Goal: Navigation & Orientation: Understand site structure

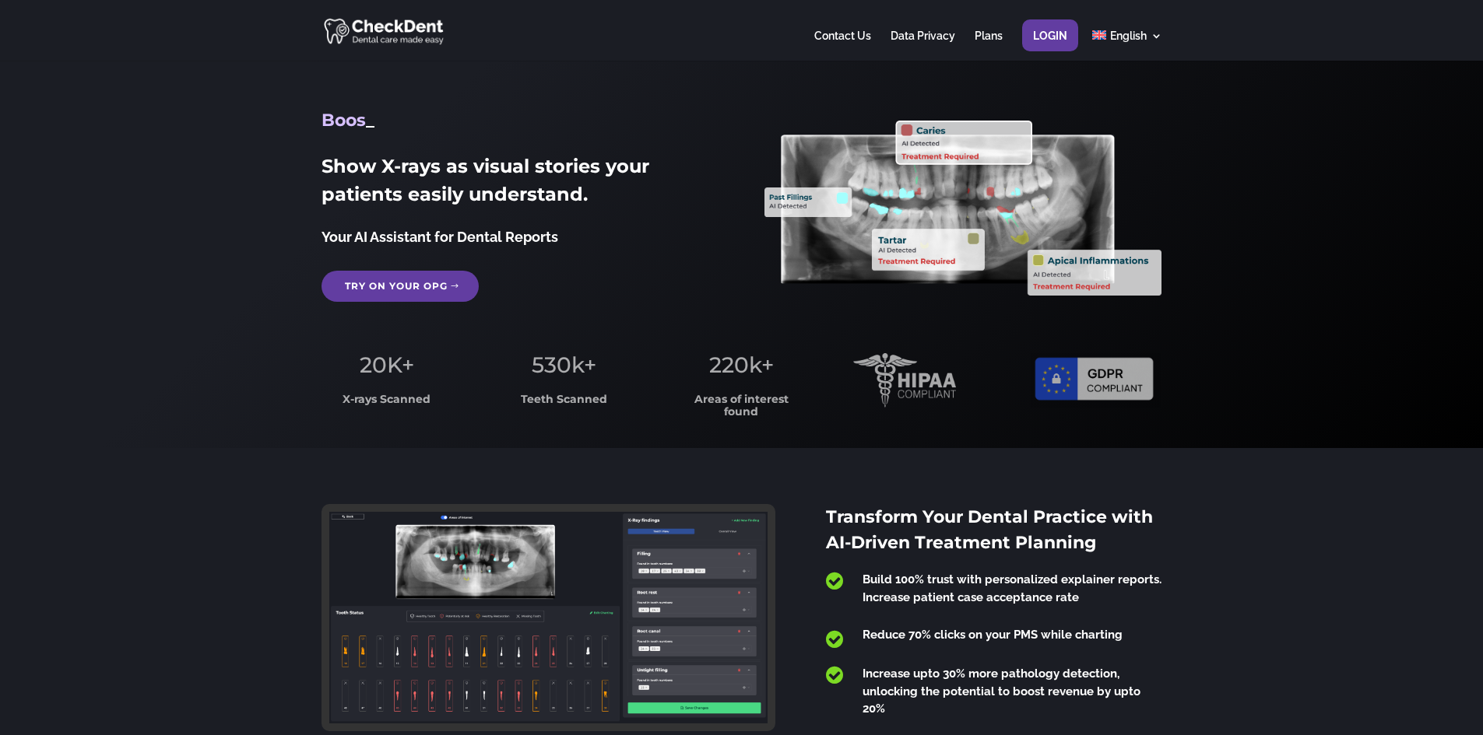
click at [394, 289] on link "Try on your OPG" at bounding box center [399, 286] width 157 height 31
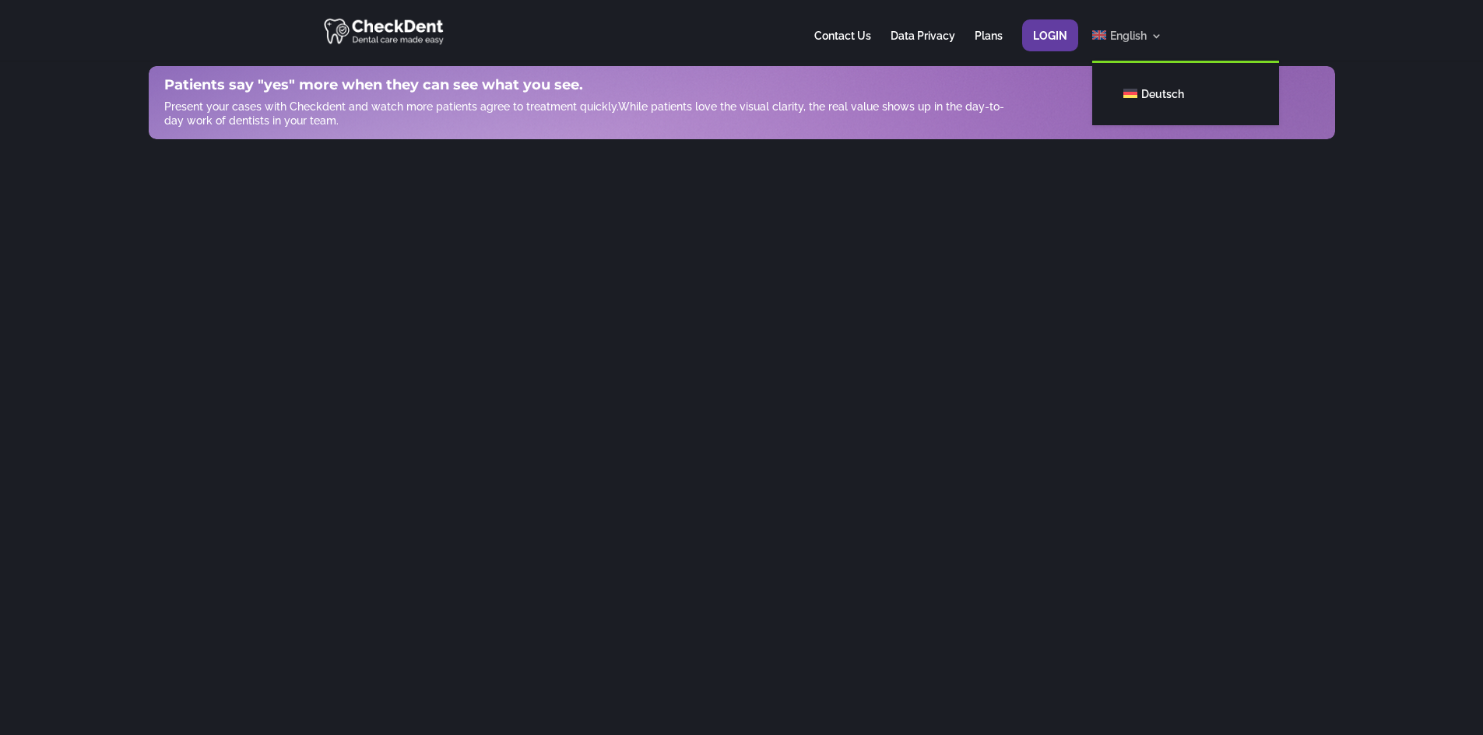
click at [1125, 33] on span "English" at bounding box center [1128, 36] width 37 height 12
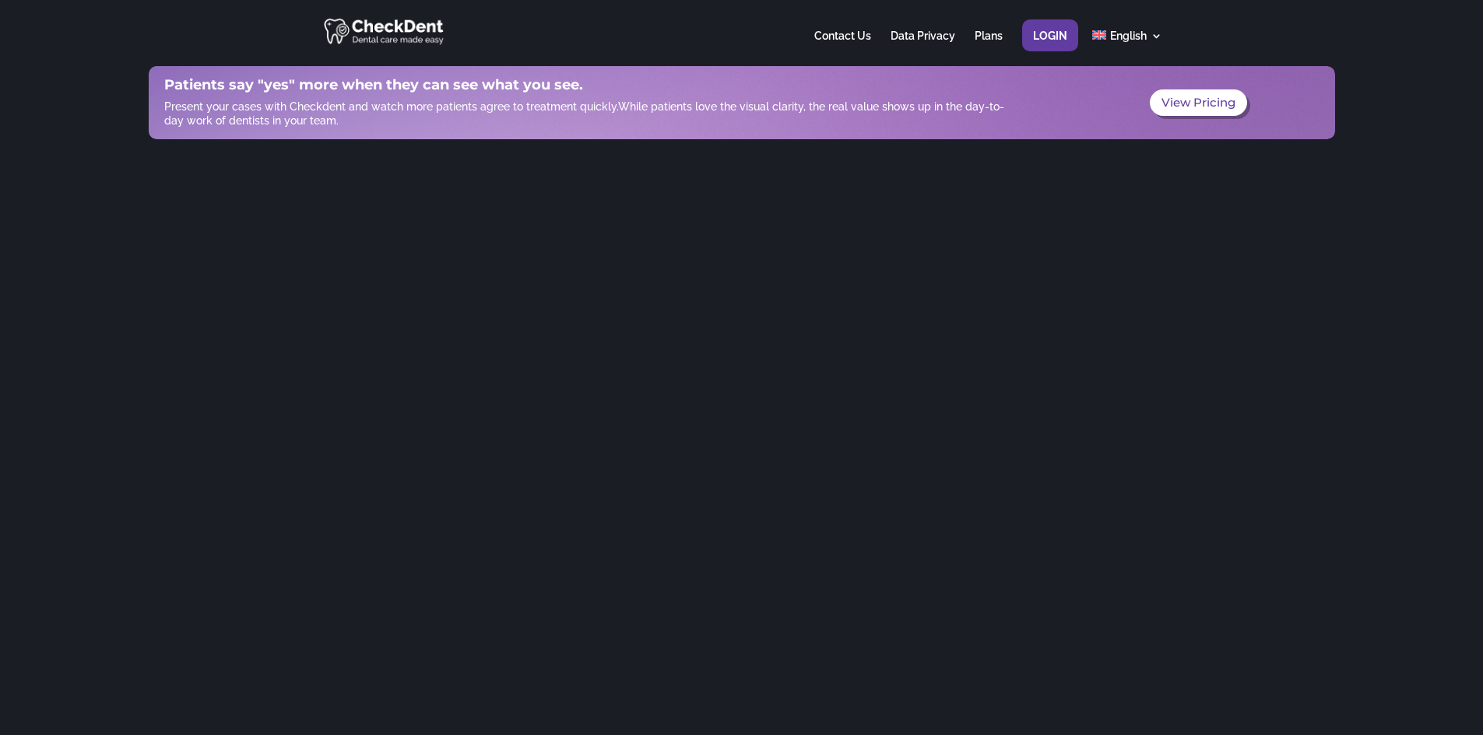
click at [348, 25] on img at bounding box center [385, 31] width 122 height 30
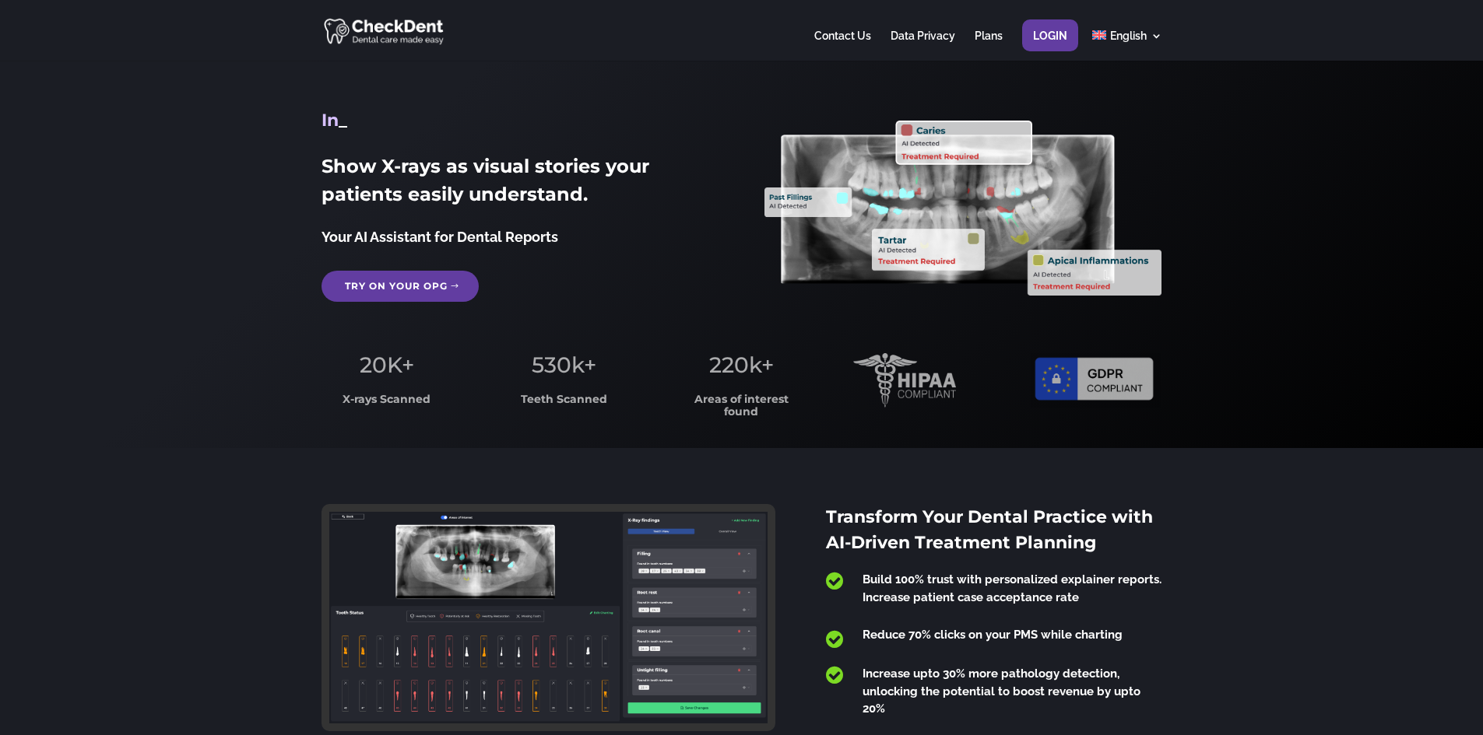
click at [430, 289] on link "Try on your OPG" at bounding box center [399, 286] width 157 height 31
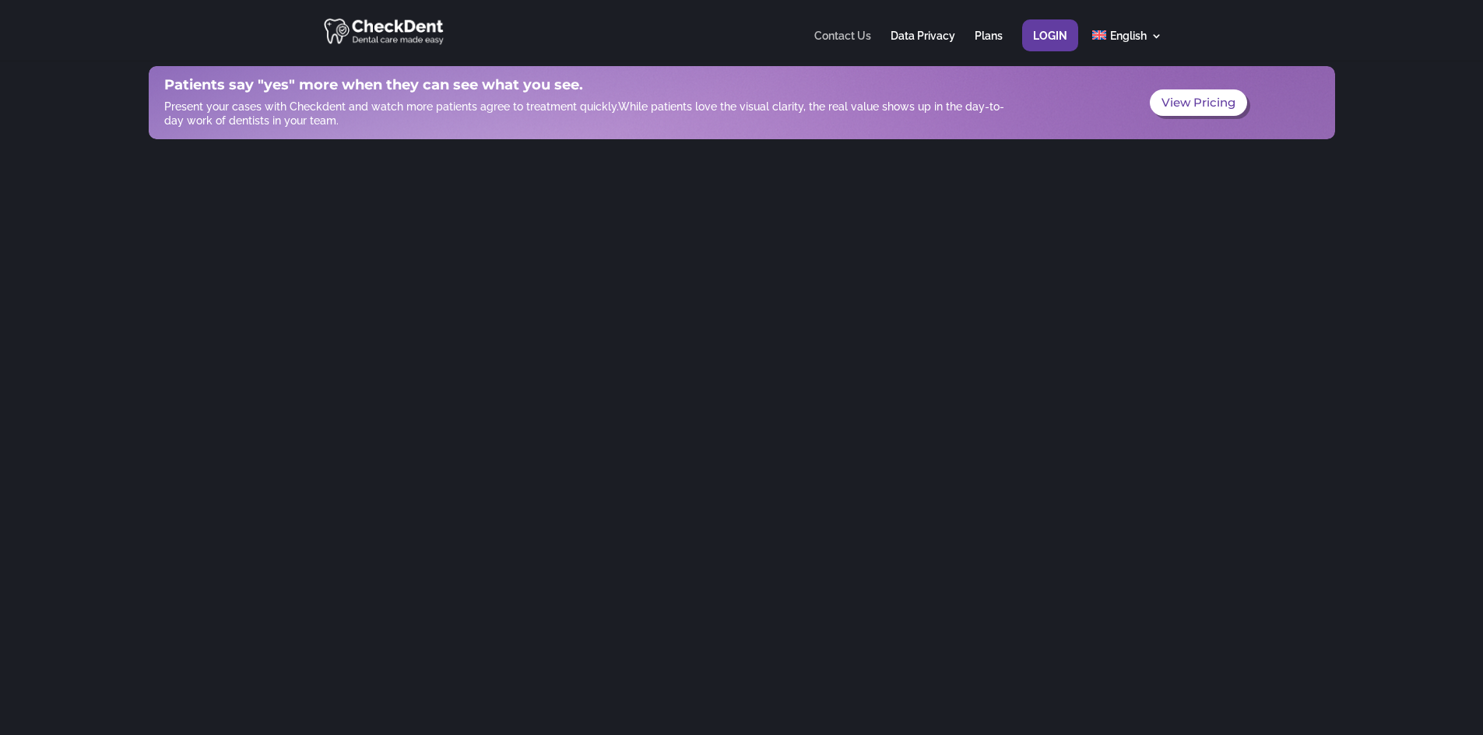
click at [847, 38] on link "Contact Us" at bounding box center [842, 45] width 57 height 30
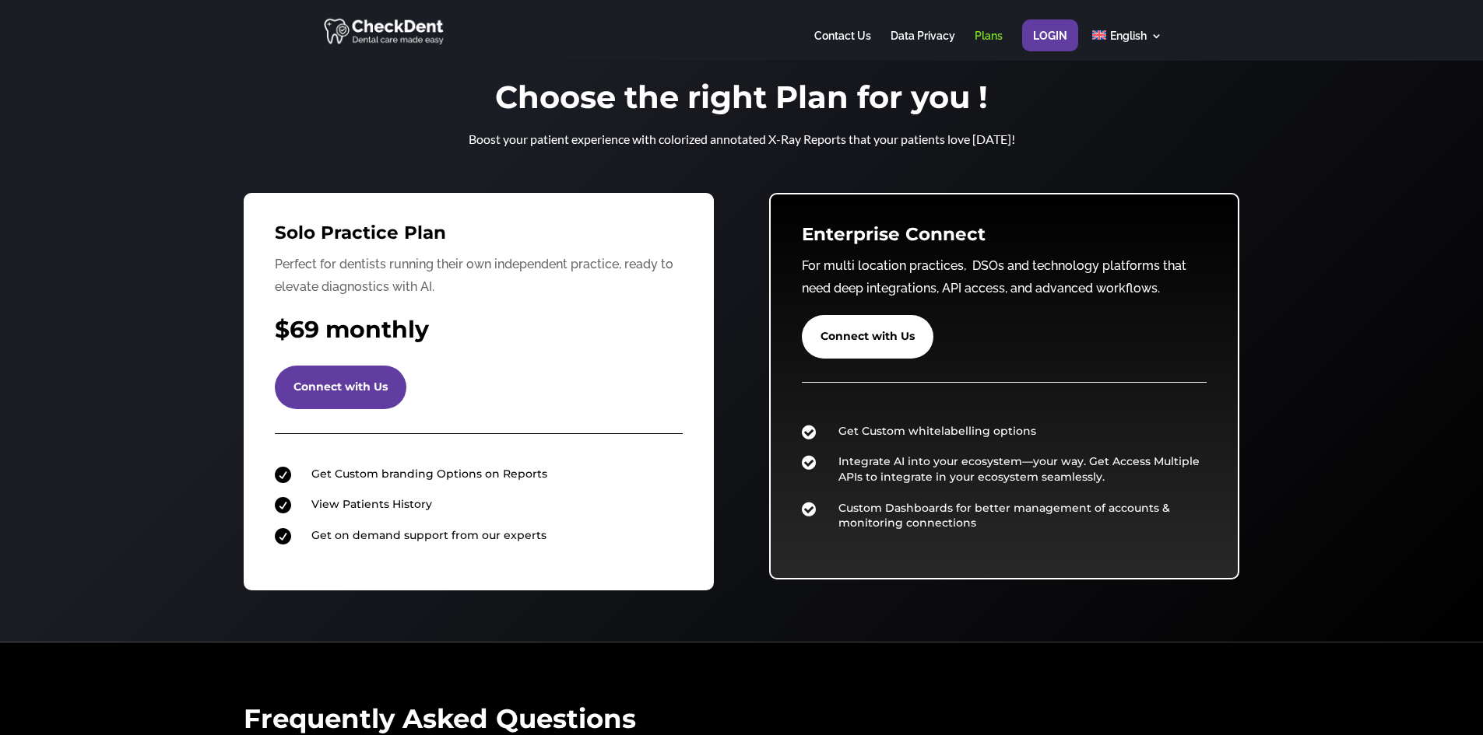
click at [387, 36] on img at bounding box center [385, 31] width 122 height 30
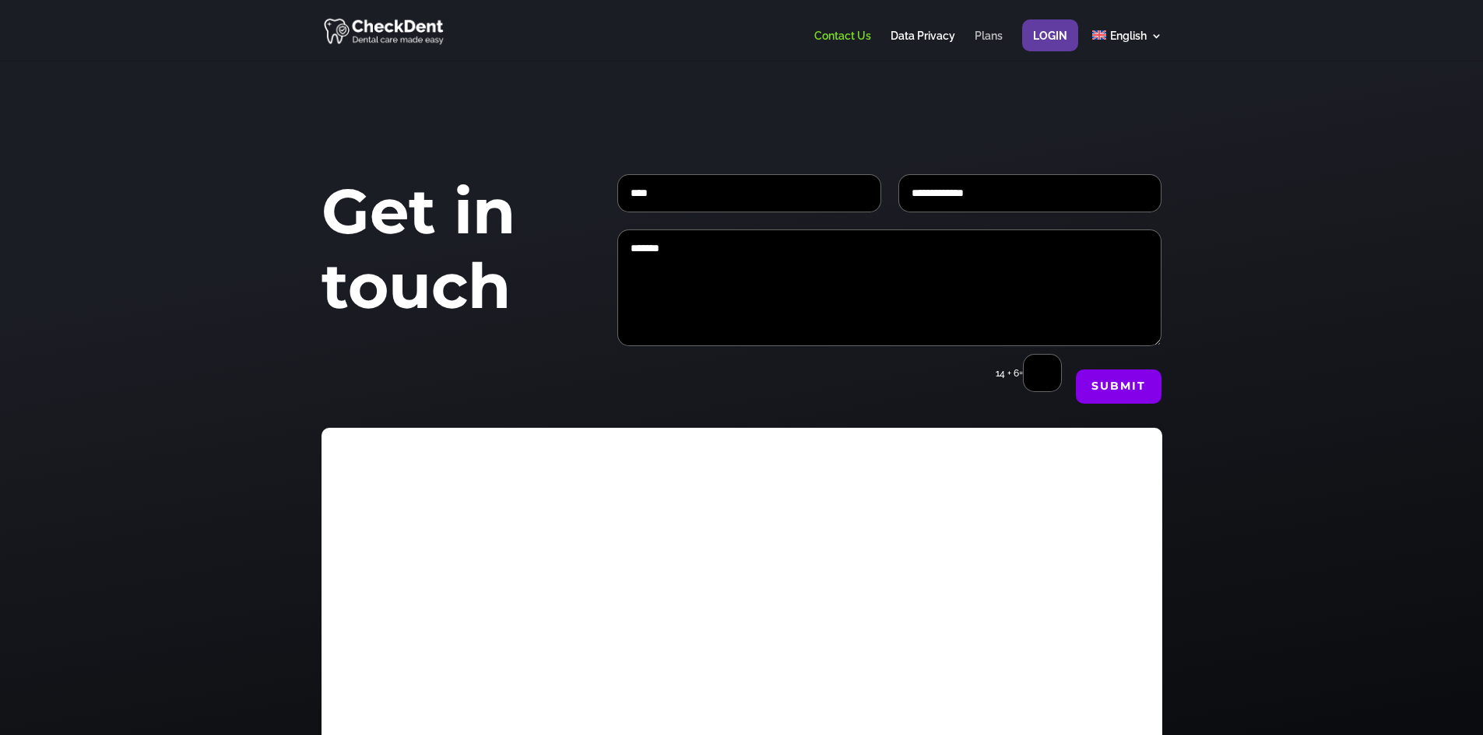
click at [992, 39] on link "Plans" at bounding box center [988, 45] width 28 height 30
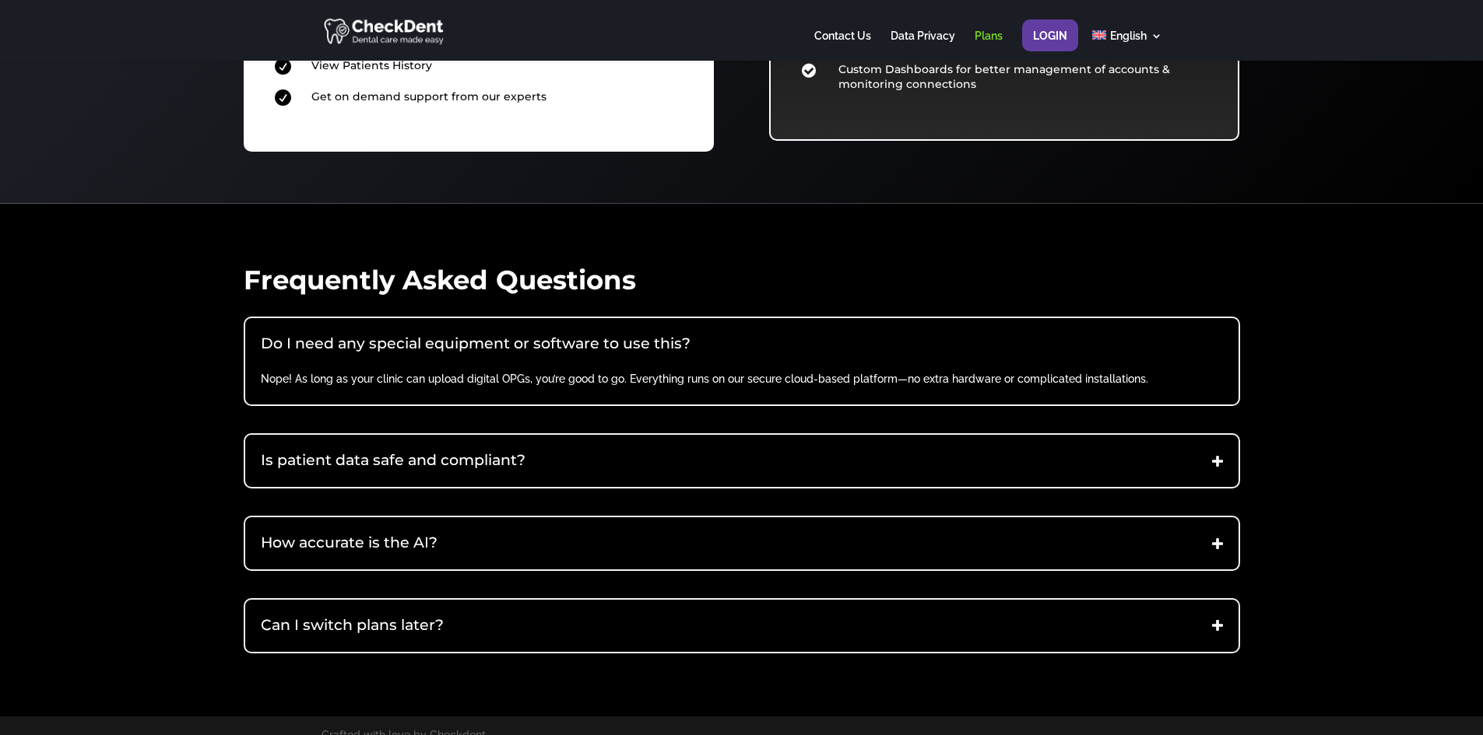
scroll to position [457, 0]
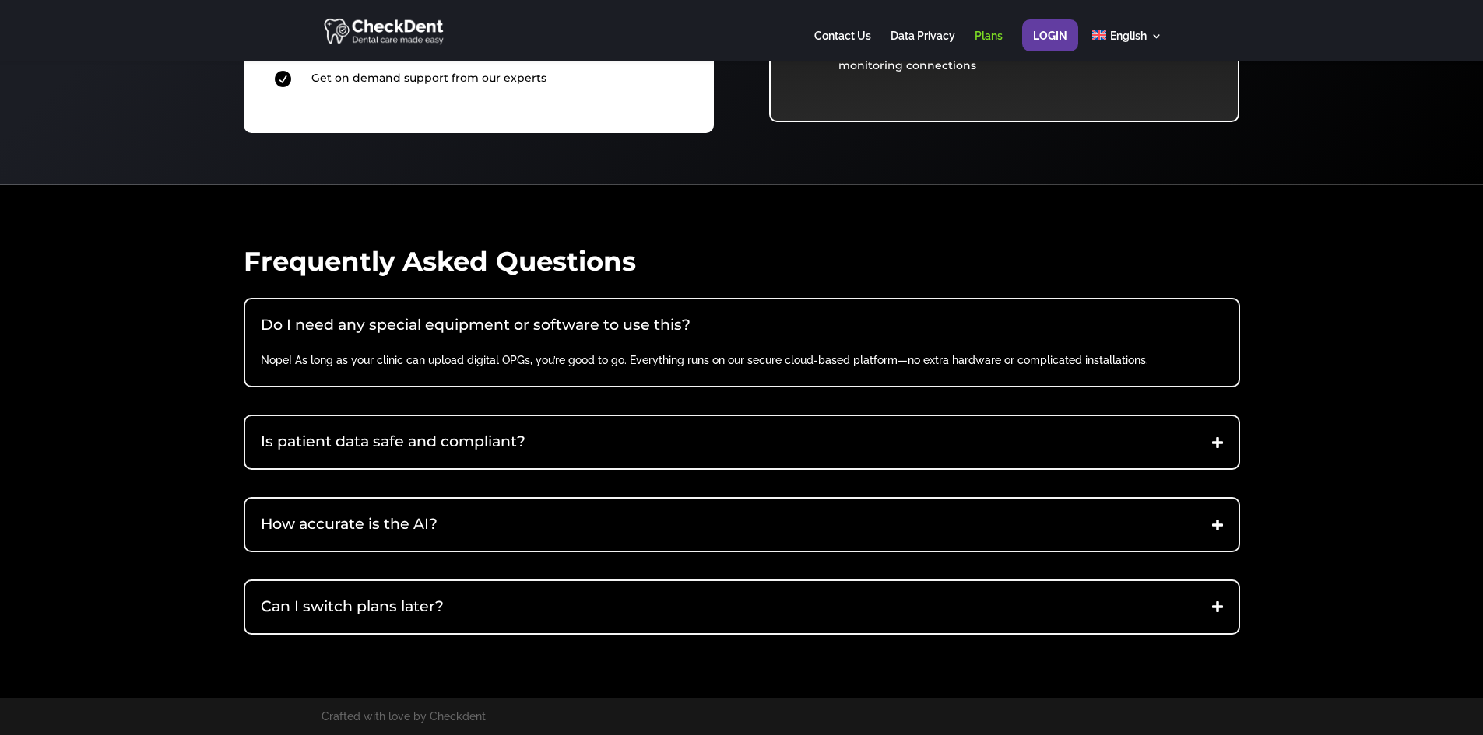
click at [460, 447] on h5 "Is patient data safe and compliant?" at bounding box center [742, 442] width 962 height 21
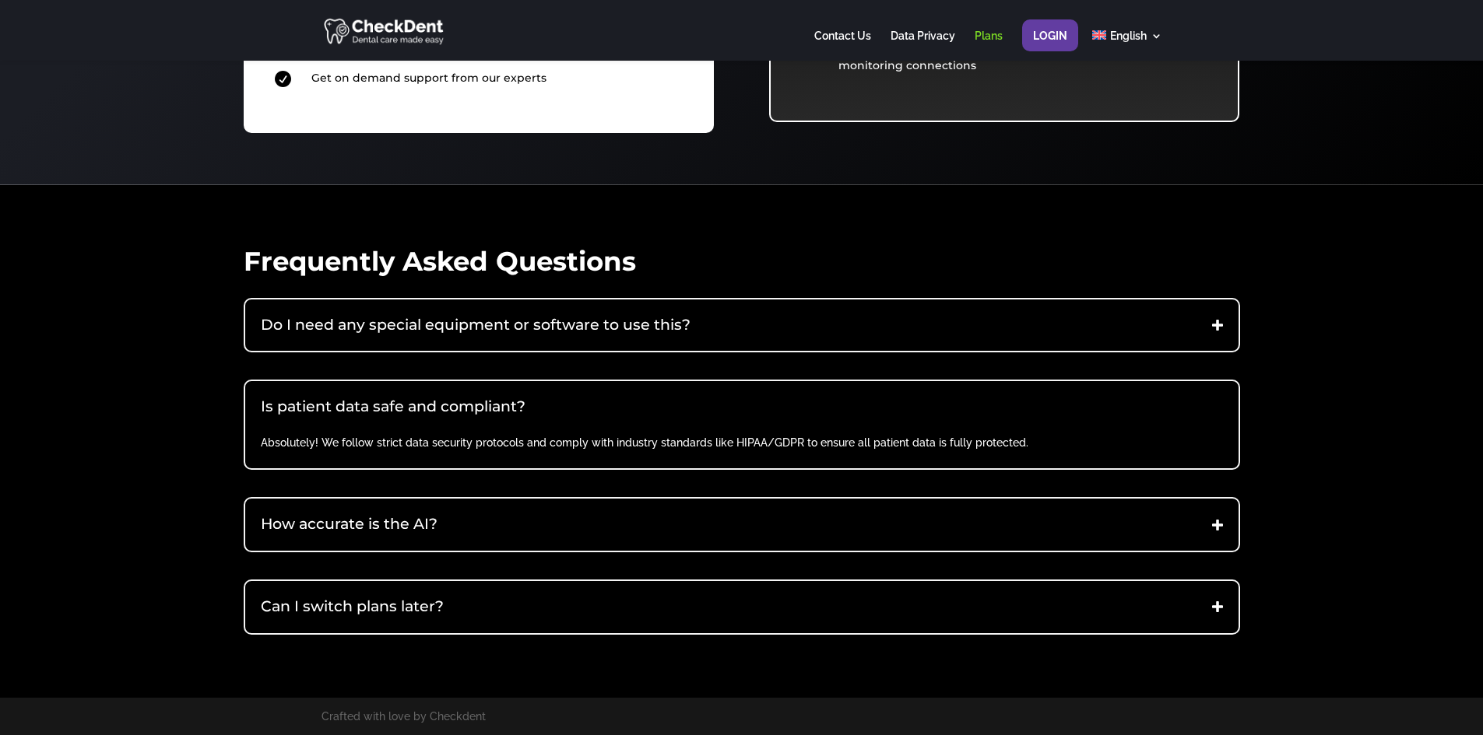
click at [419, 529] on h5 "How accurate is the AI?" at bounding box center [742, 524] width 962 height 21
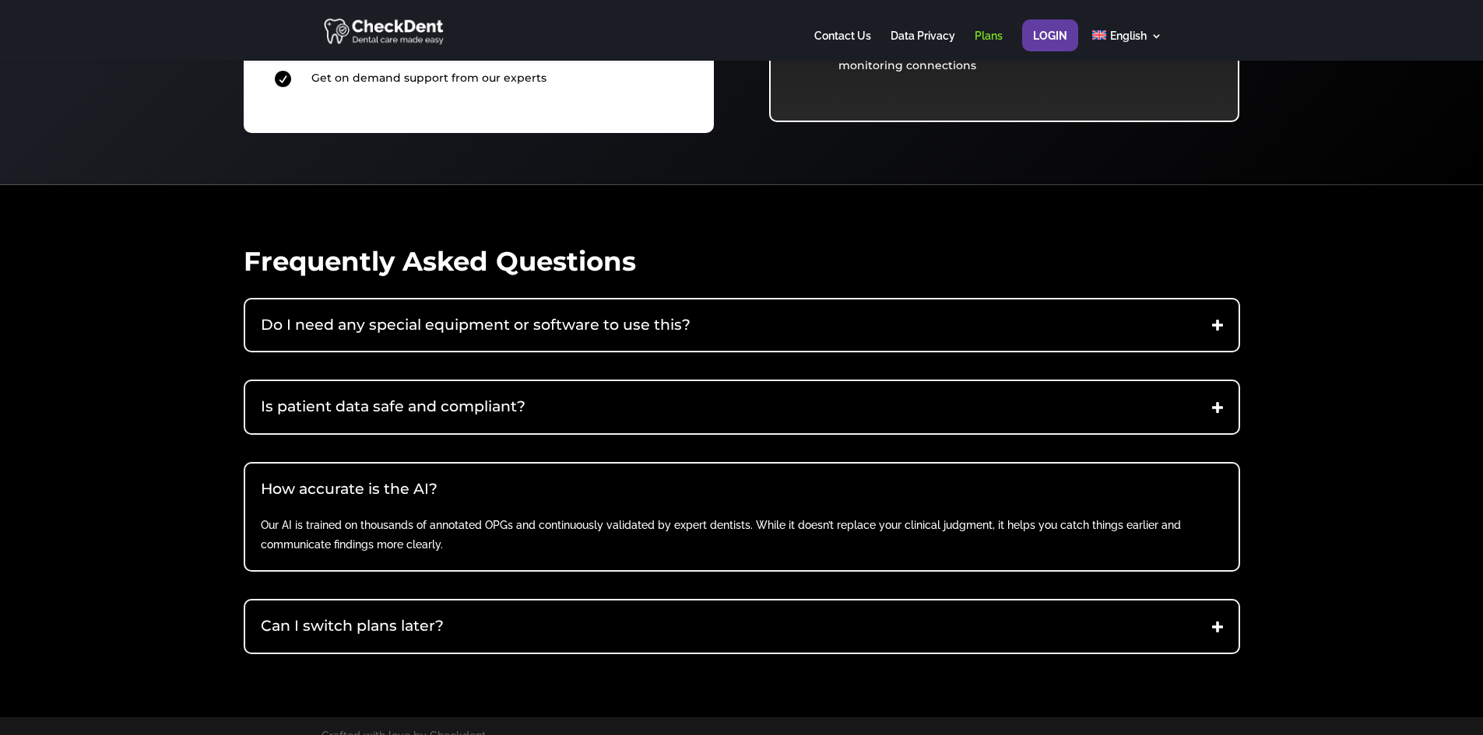
click at [410, 626] on h5 "Can I switch plans later?" at bounding box center [742, 626] width 962 height 21
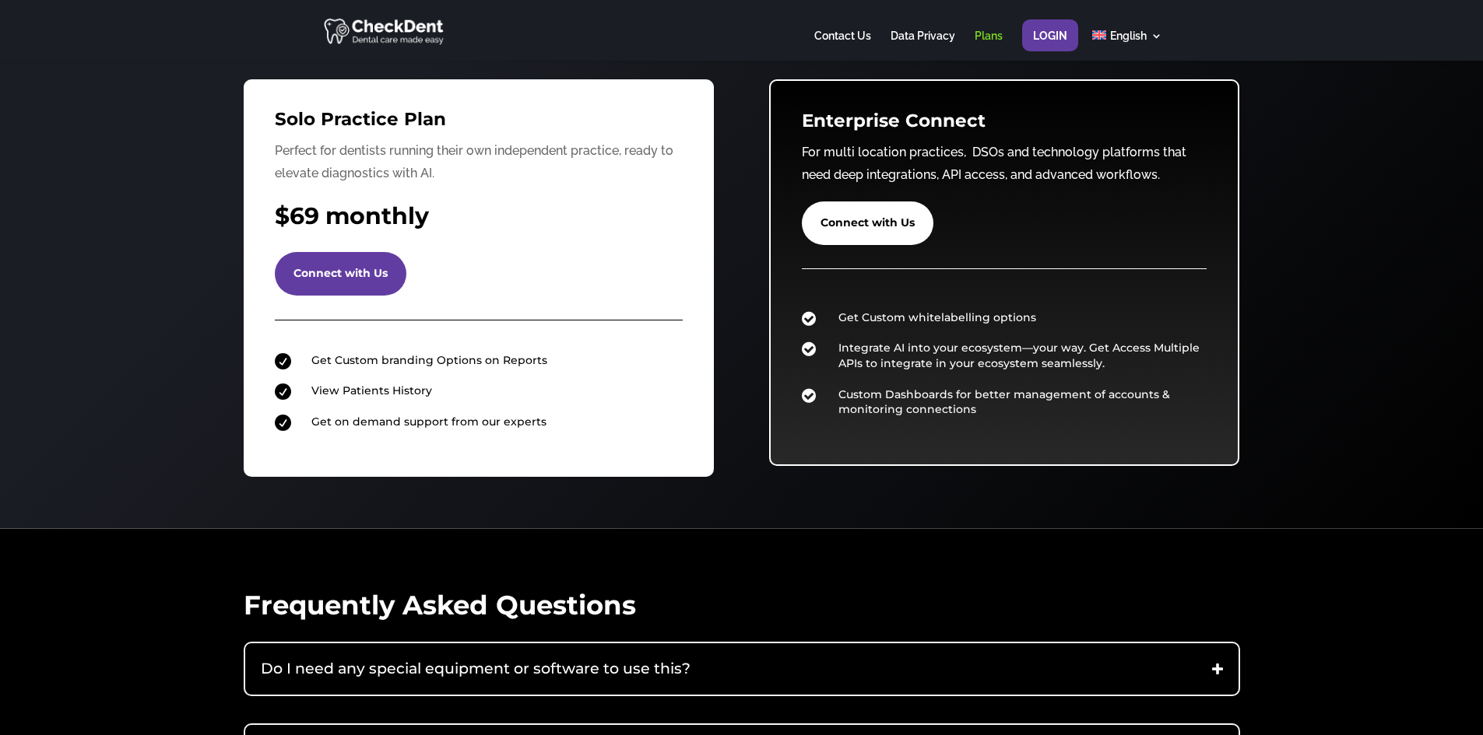
scroll to position [0, 0]
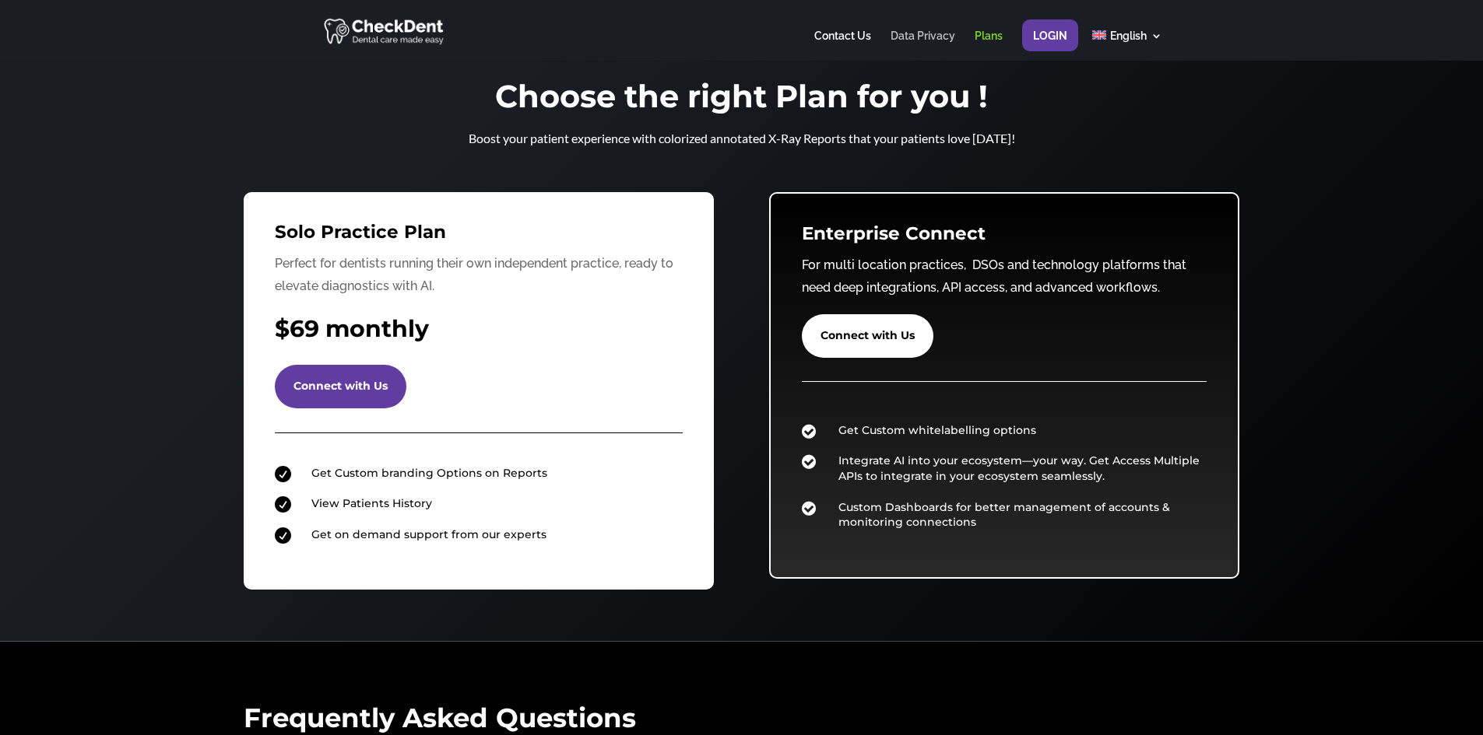
click at [935, 41] on link "Data Privacy" at bounding box center [922, 45] width 65 height 30
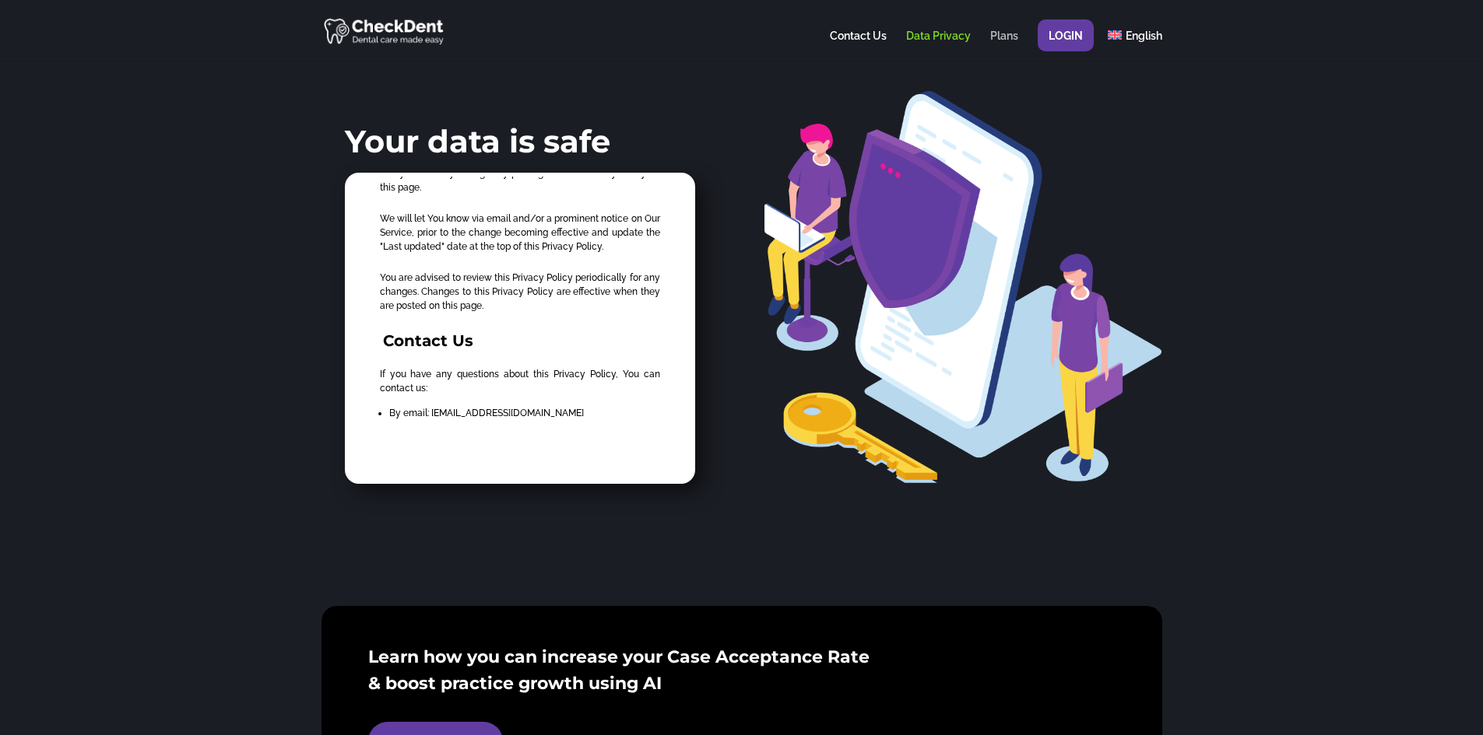
click at [994, 31] on link "Plans" at bounding box center [1004, 45] width 28 height 30
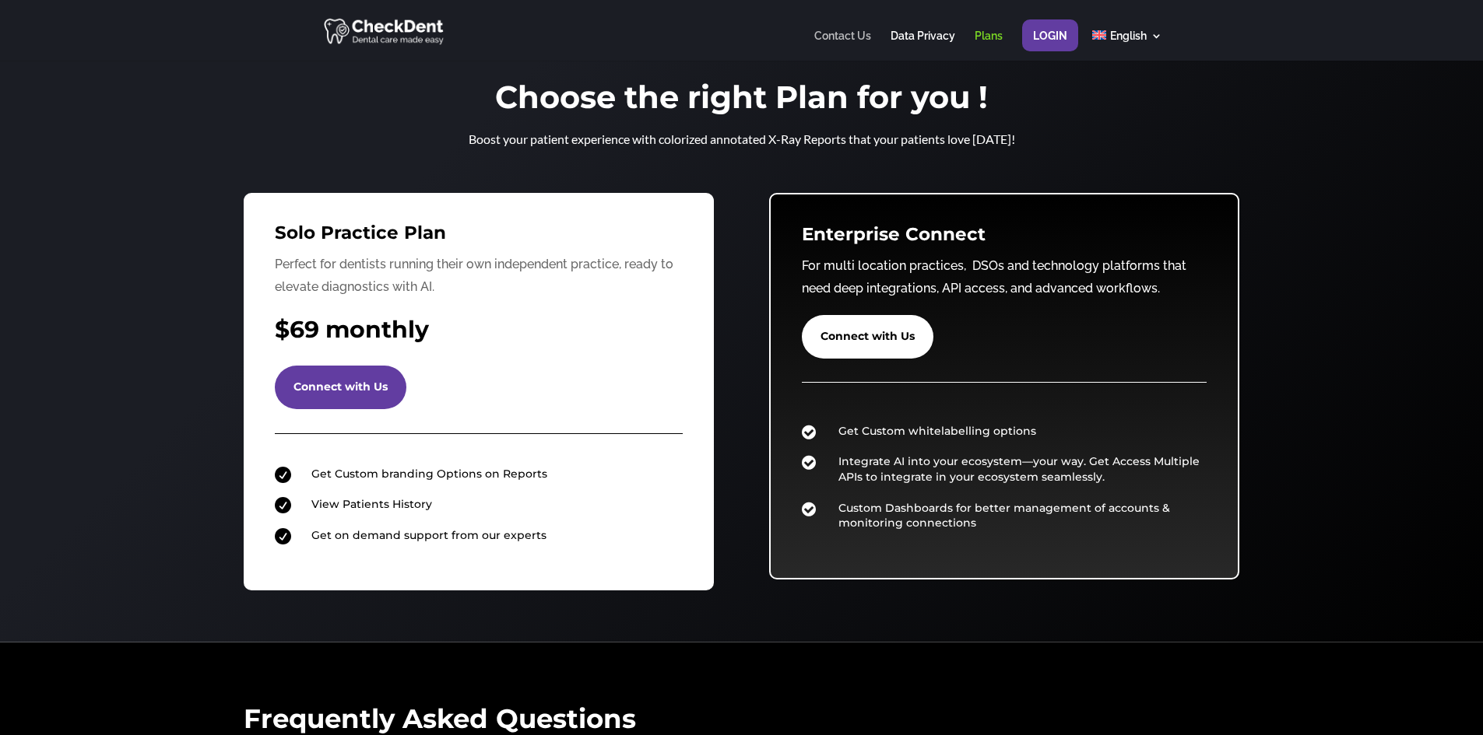
click at [829, 37] on link "Contact Us" at bounding box center [842, 45] width 57 height 30
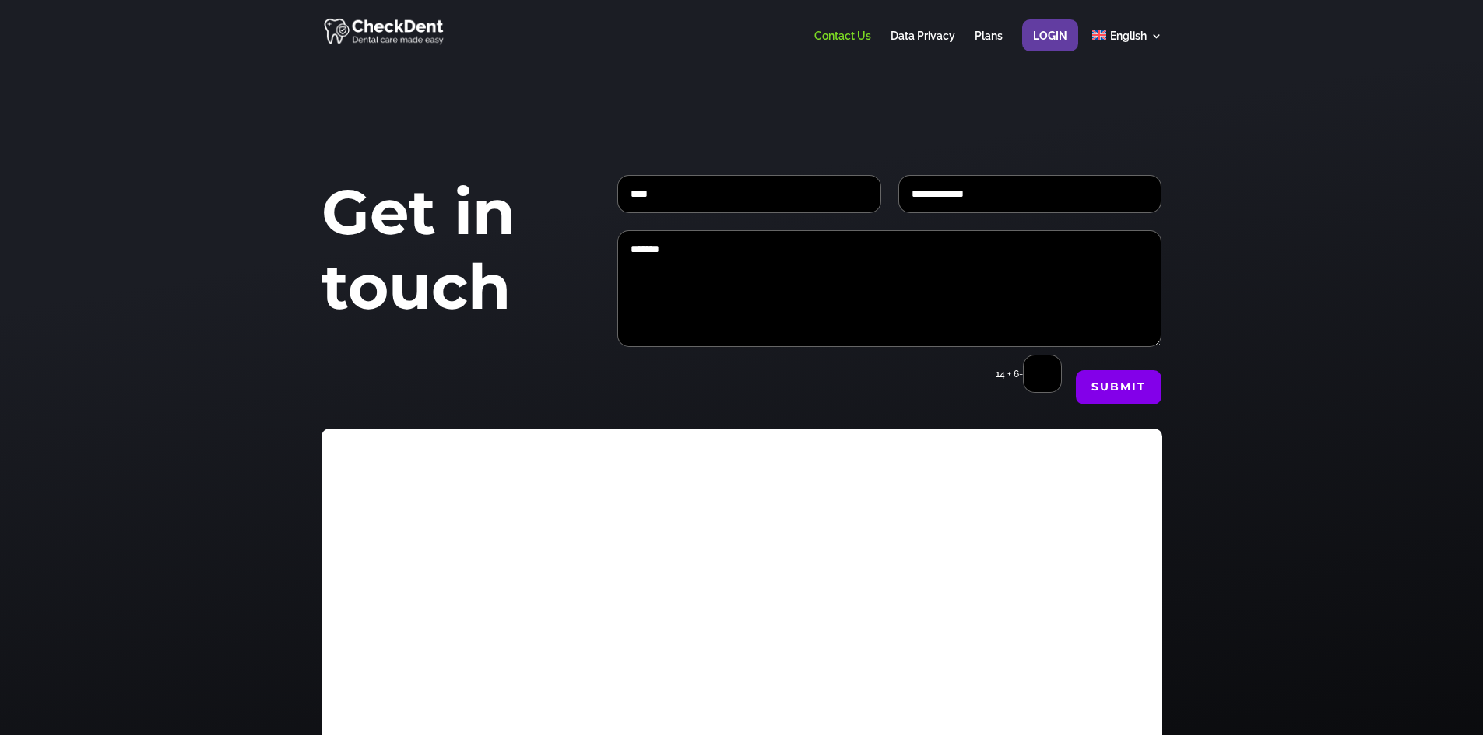
click at [367, 14] on div at bounding box center [741, 30] width 841 height 61
click at [387, 33] on img at bounding box center [385, 31] width 122 height 30
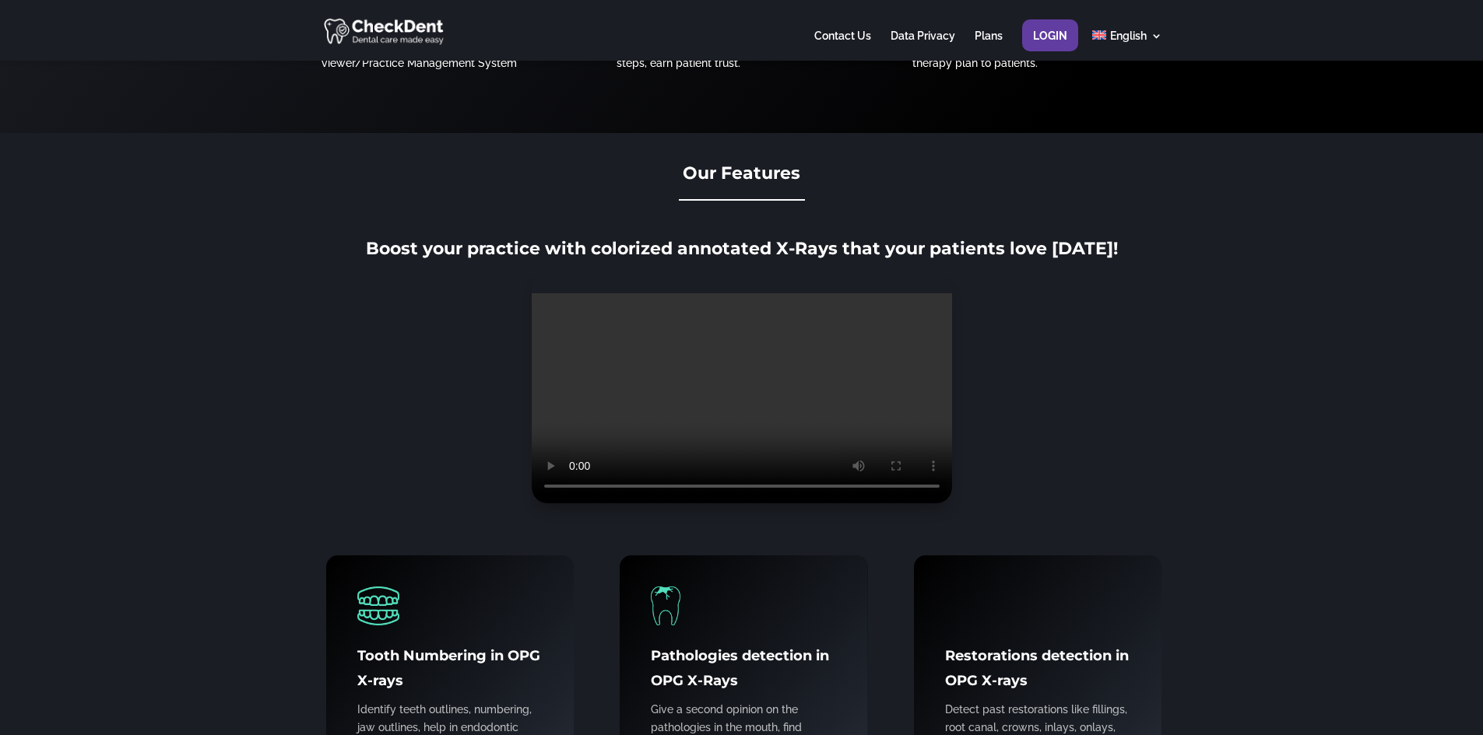
scroll to position [1741, 0]
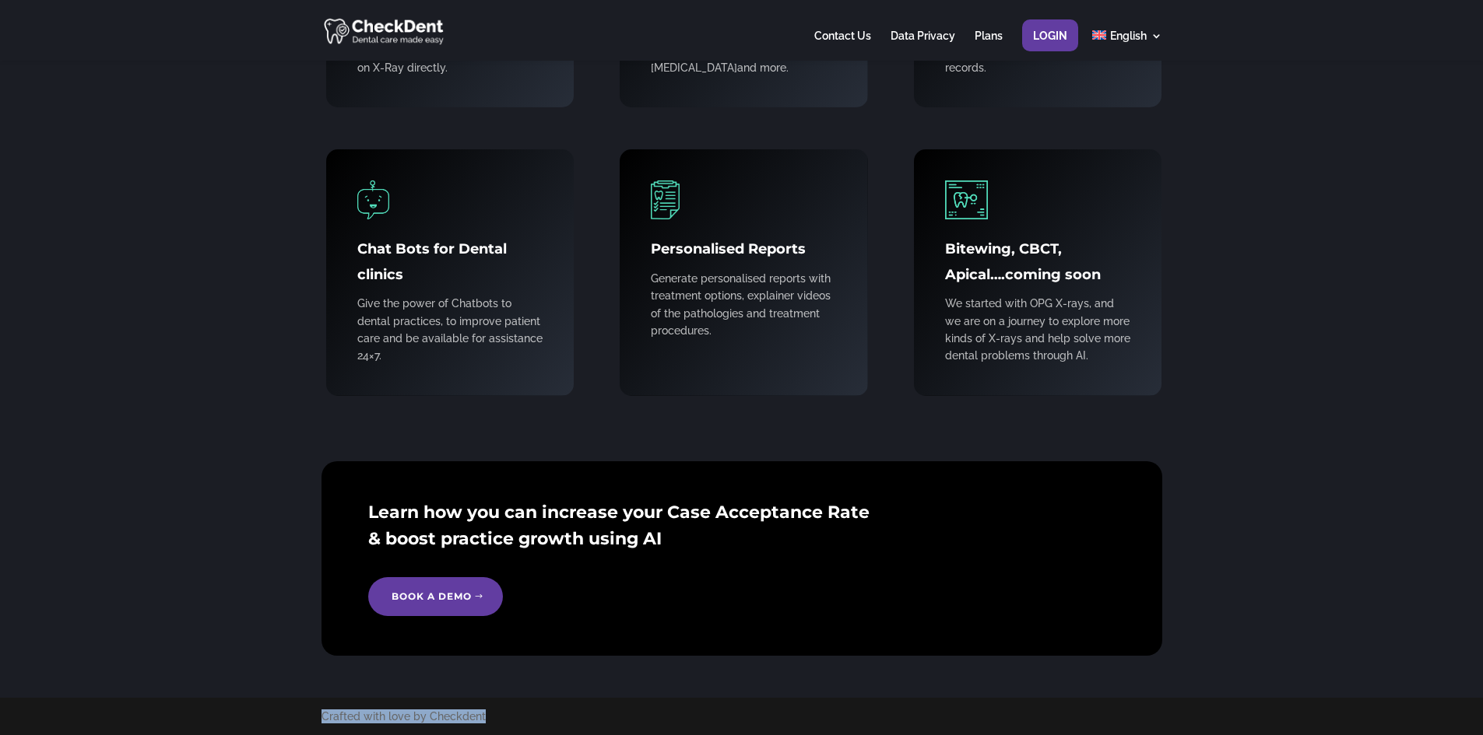
drag, startPoint x: 493, startPoint y: 718, endPoint x: 312, endPoint y: 722, distance: 181.4
click at [312, 722] on div "Crafted with love by Checkdent" at bounding box center [741, 716] width 1483 height 37
click at [933, 665] on div "Learn how you can increase your Case Acceptance Rate & boost practice growth us…" at bounding box center [741, 559] width 1483 height 279
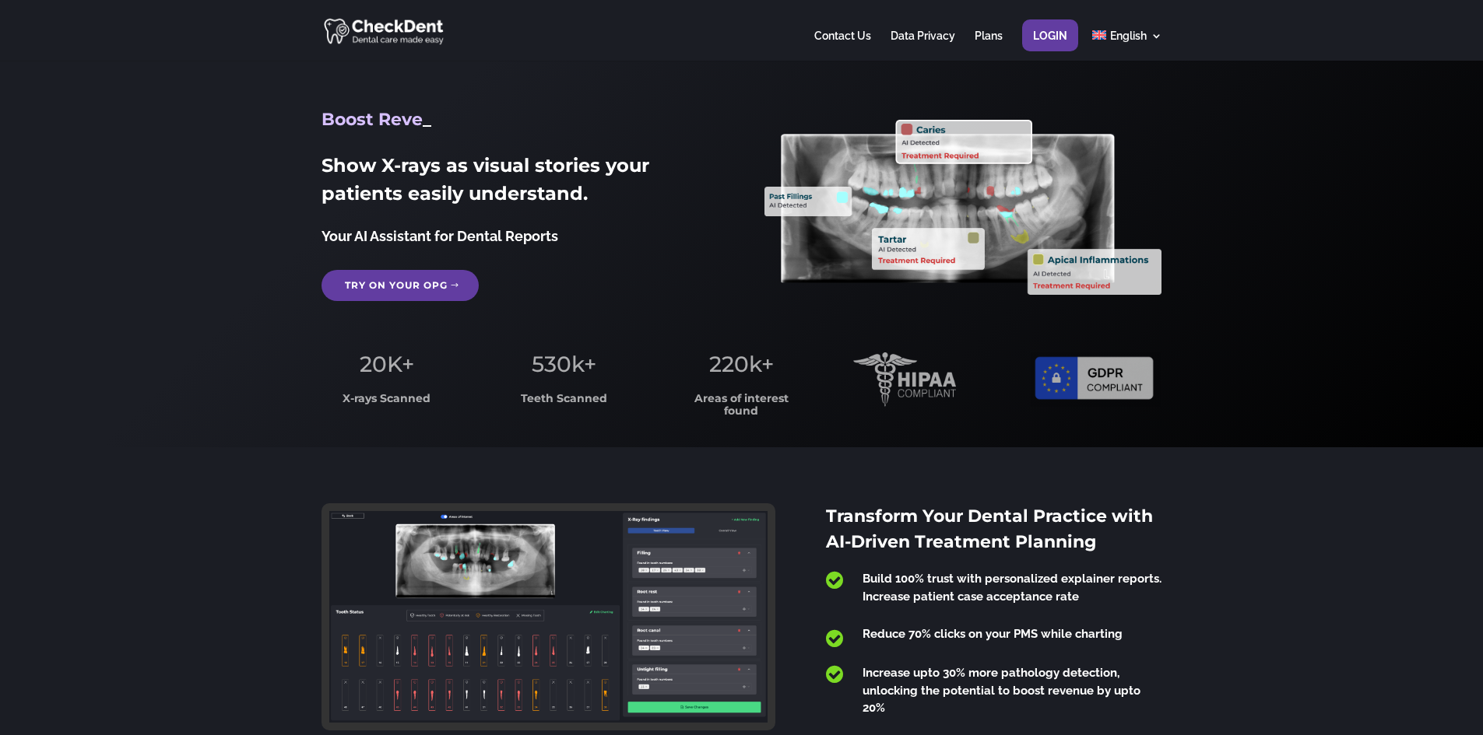
click at [405, 24] on img at bounding box center [385, 31] width 122 height 30
